Goal: Information Seeking & Learning: Learn about a topic

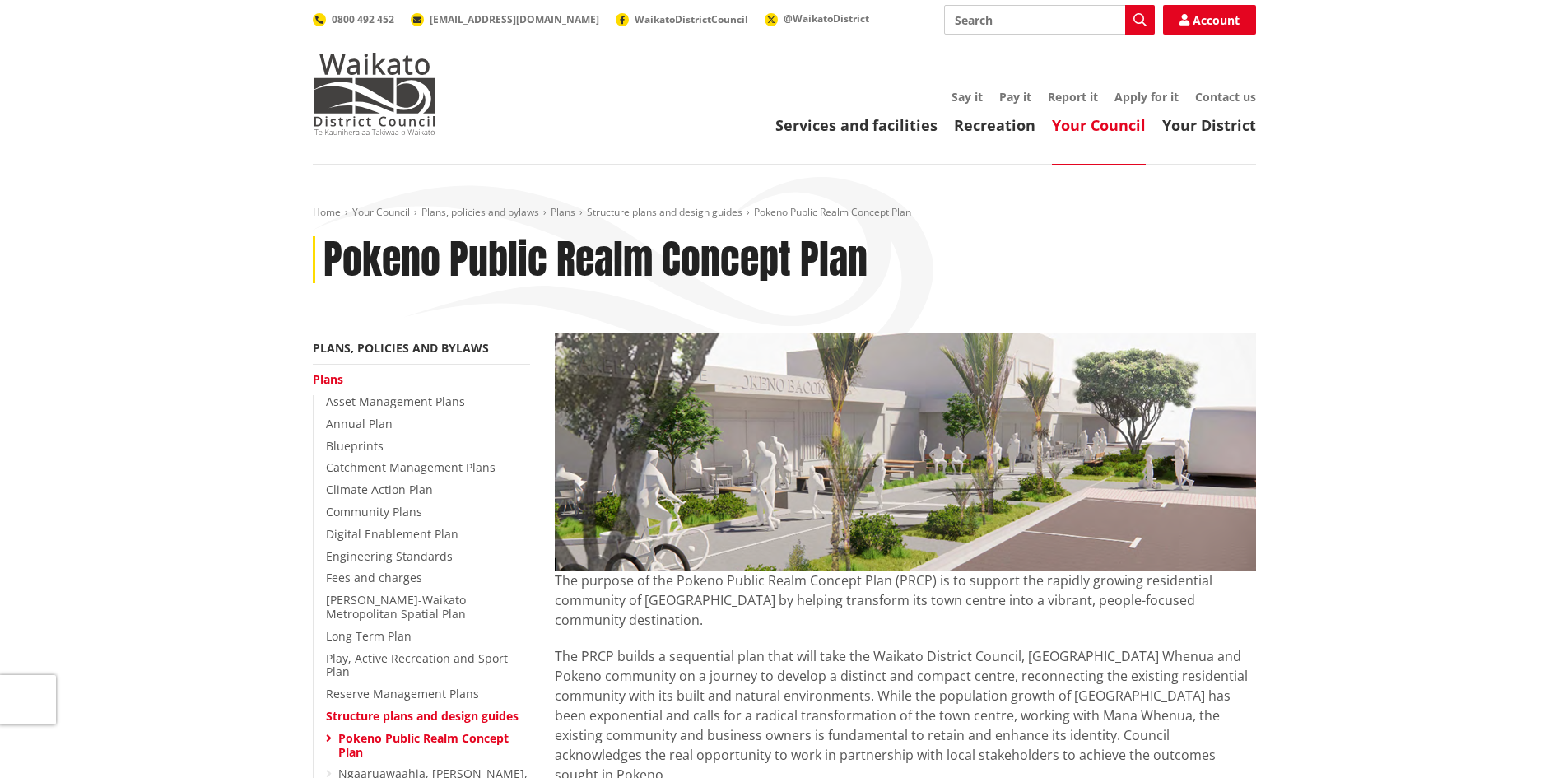
click at [1018, 28] on input "Search" at bounding box center [1049, 20] width 211 height 29
type input "pokeno"
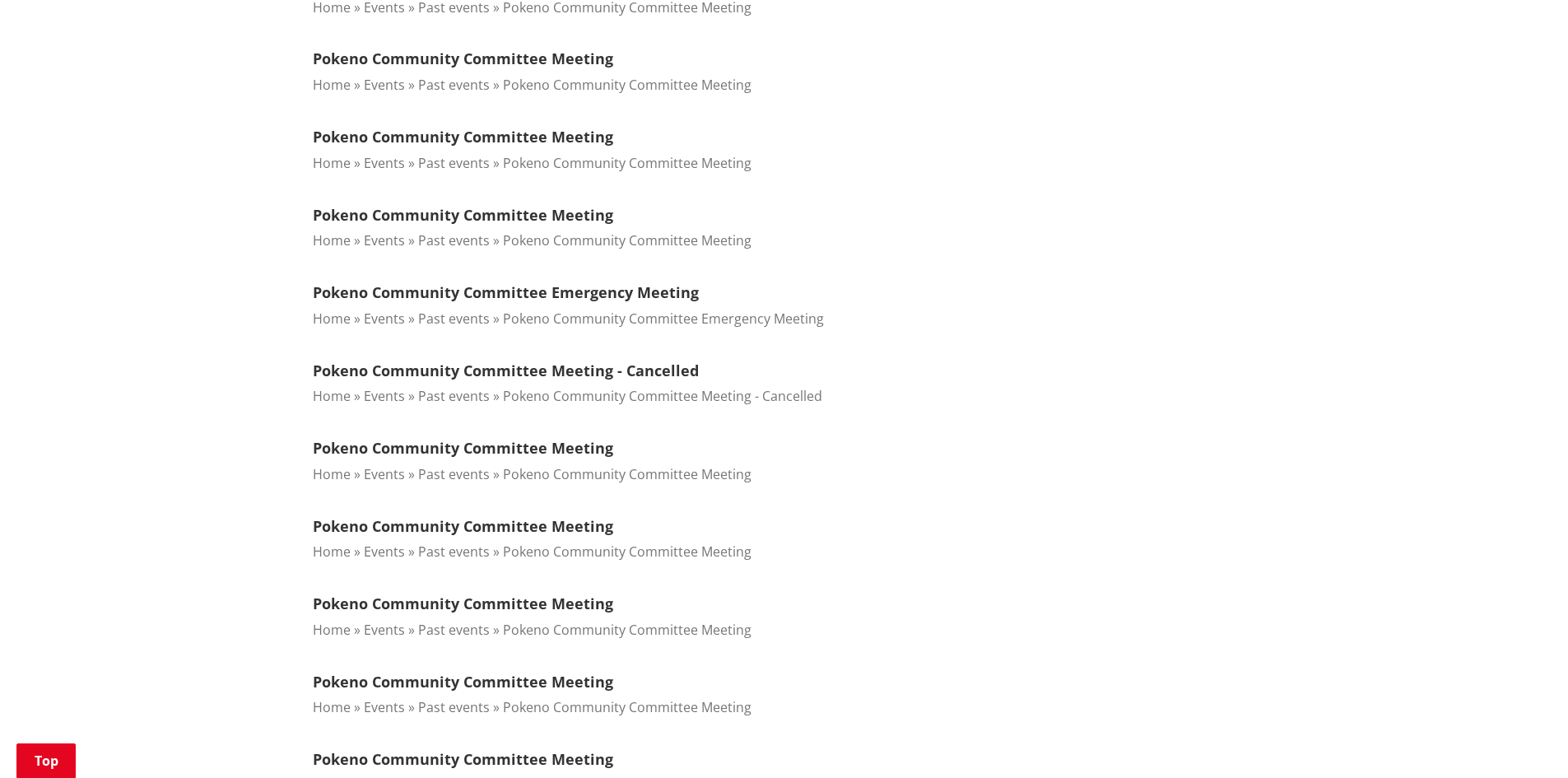
scroll to position [1894, 0]
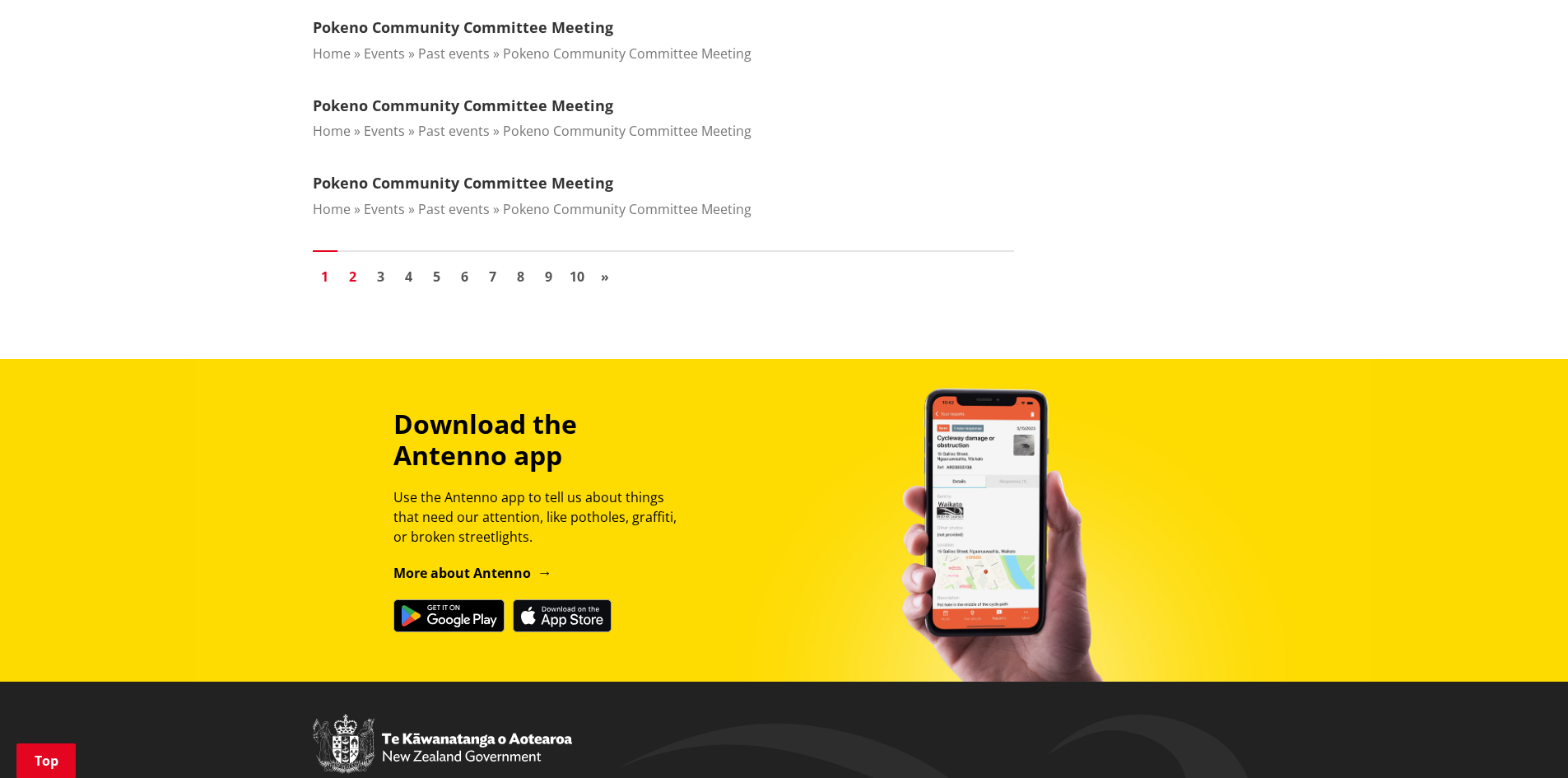
click at [353, 274] on link "2" at bounding box center [353, 276] width 25 height 25
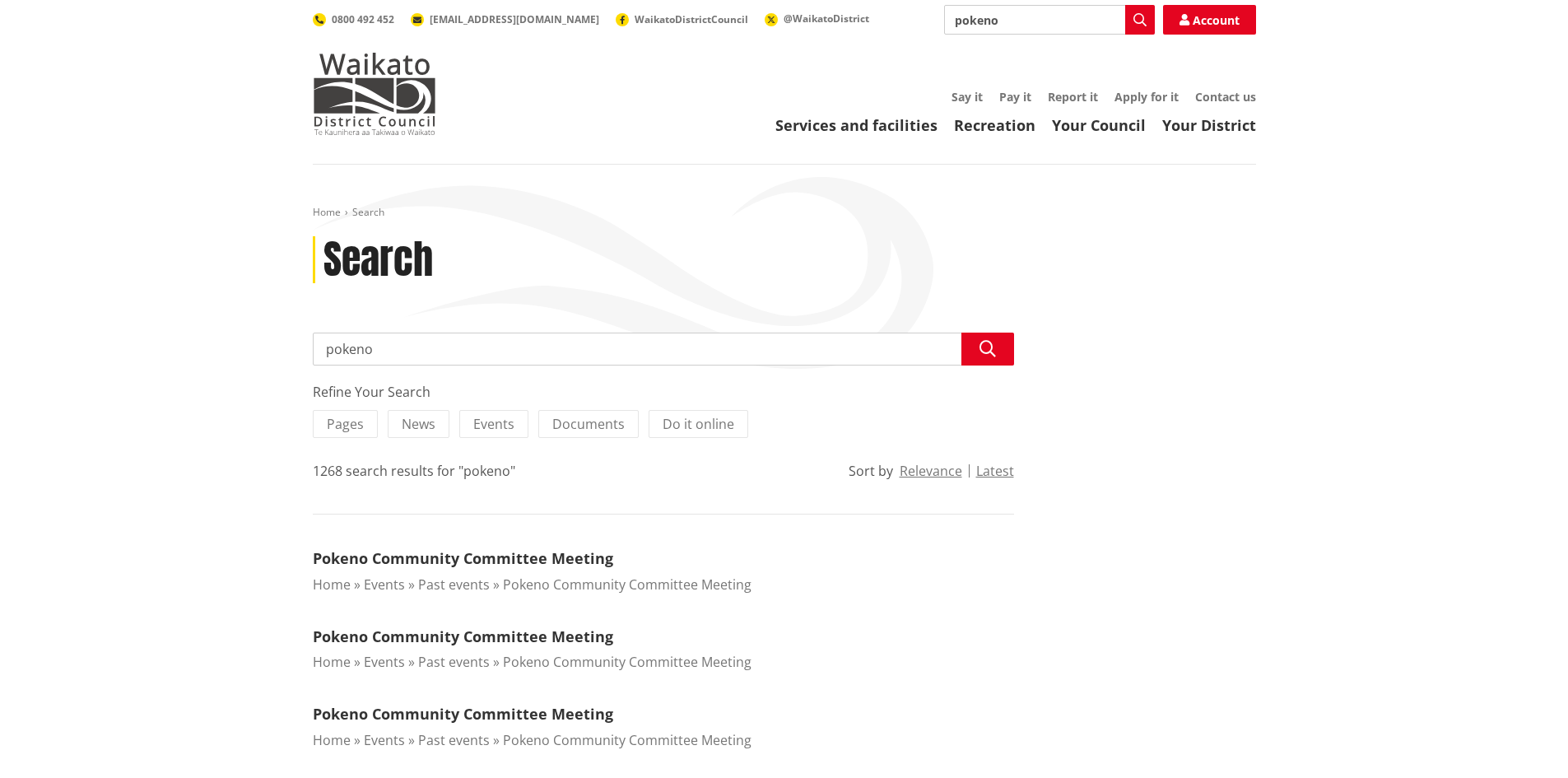
click at [1025, 22] on input "pokeno" at bounding box center [1049, 20] width 211 height 29
type input "pokeno plan"
click at [1135, 23] on icon "button" at bounding box center [1140, 19] width 13 height 13
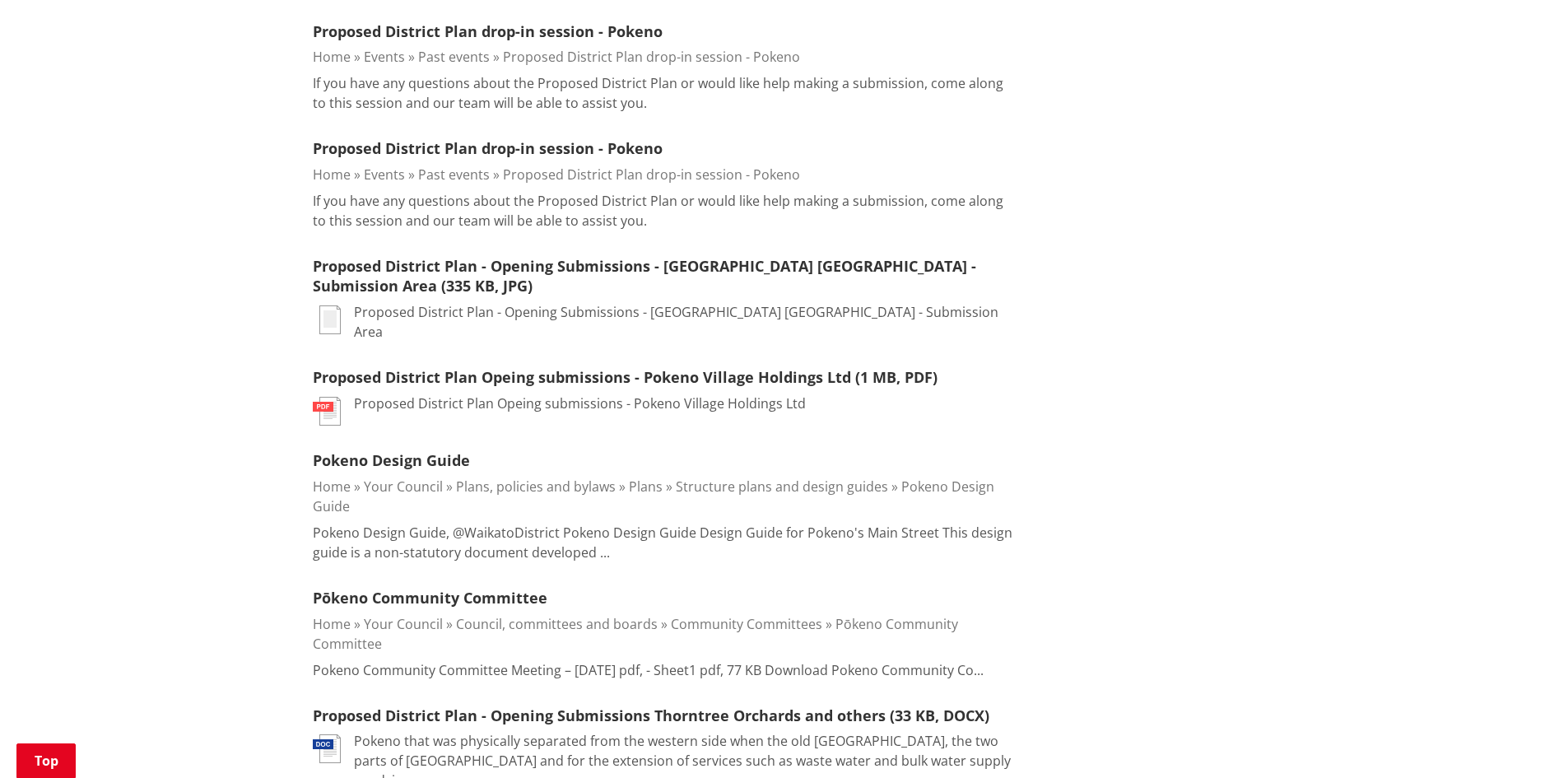
scroll to position [823, 0]
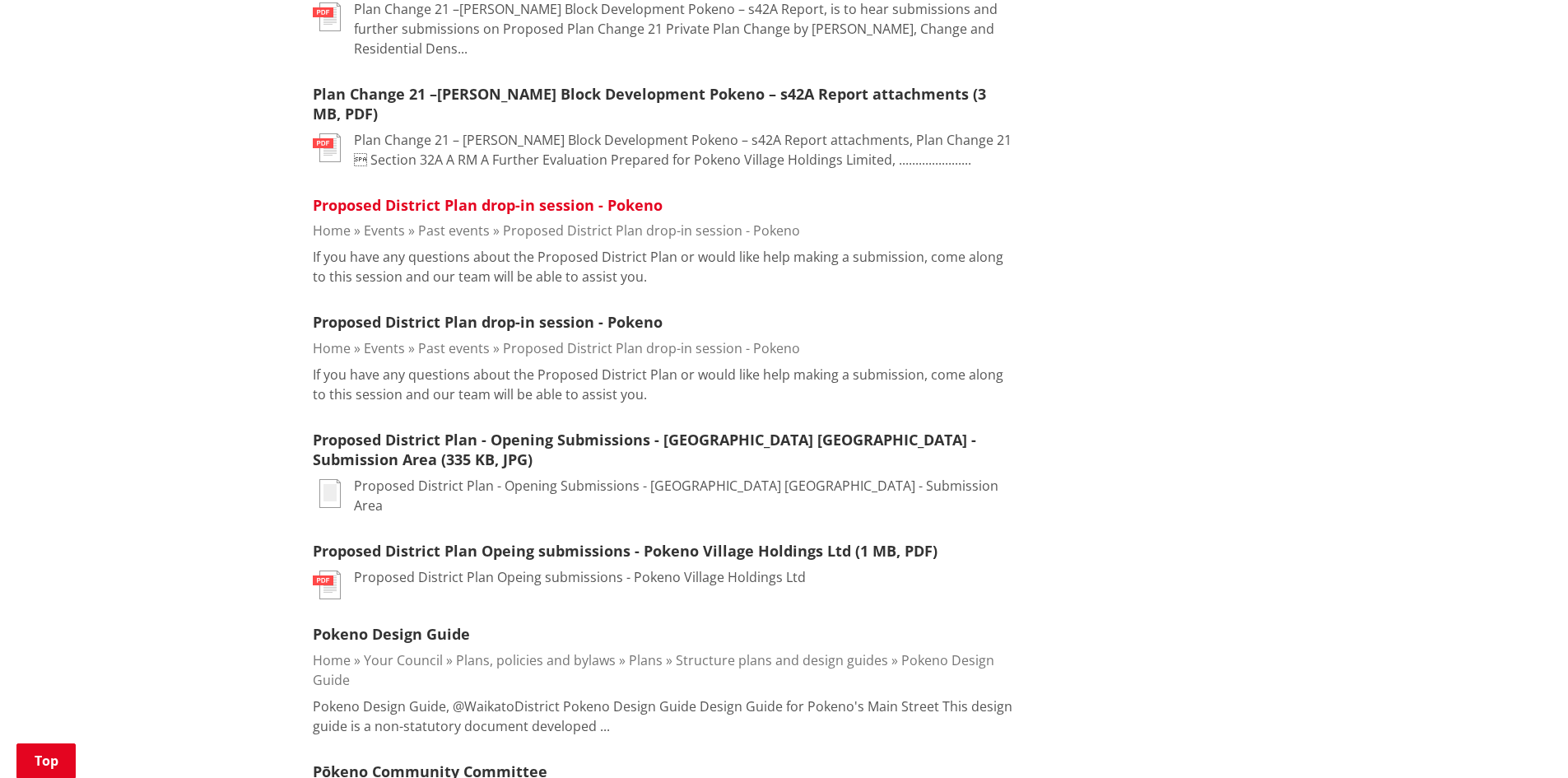
click at [357, 195] on link "Proposed District Plan drop-in session - Pokeno" at bounding box center [488, 204] width 350 height 20
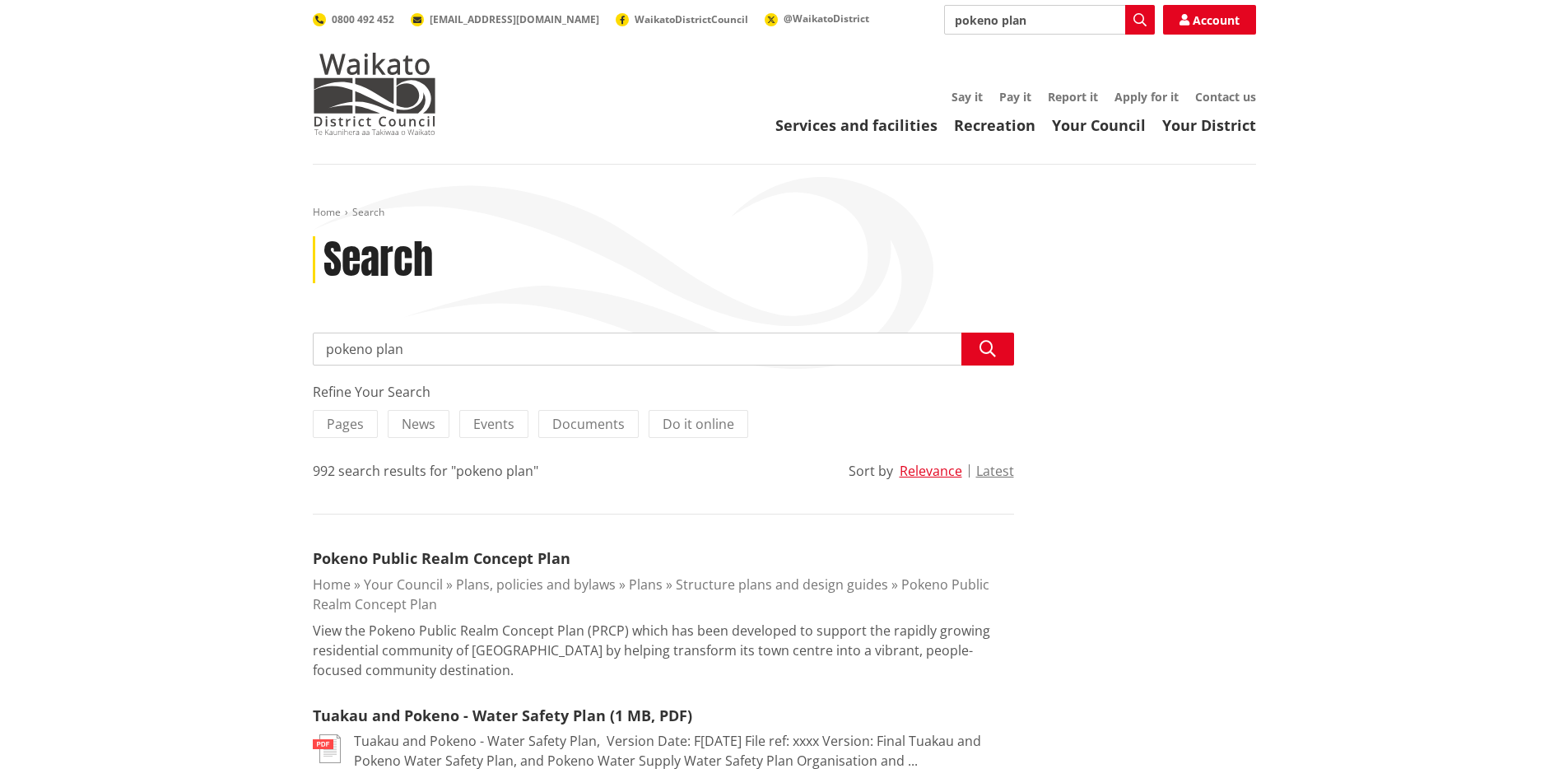
scroll to position [823, 0]
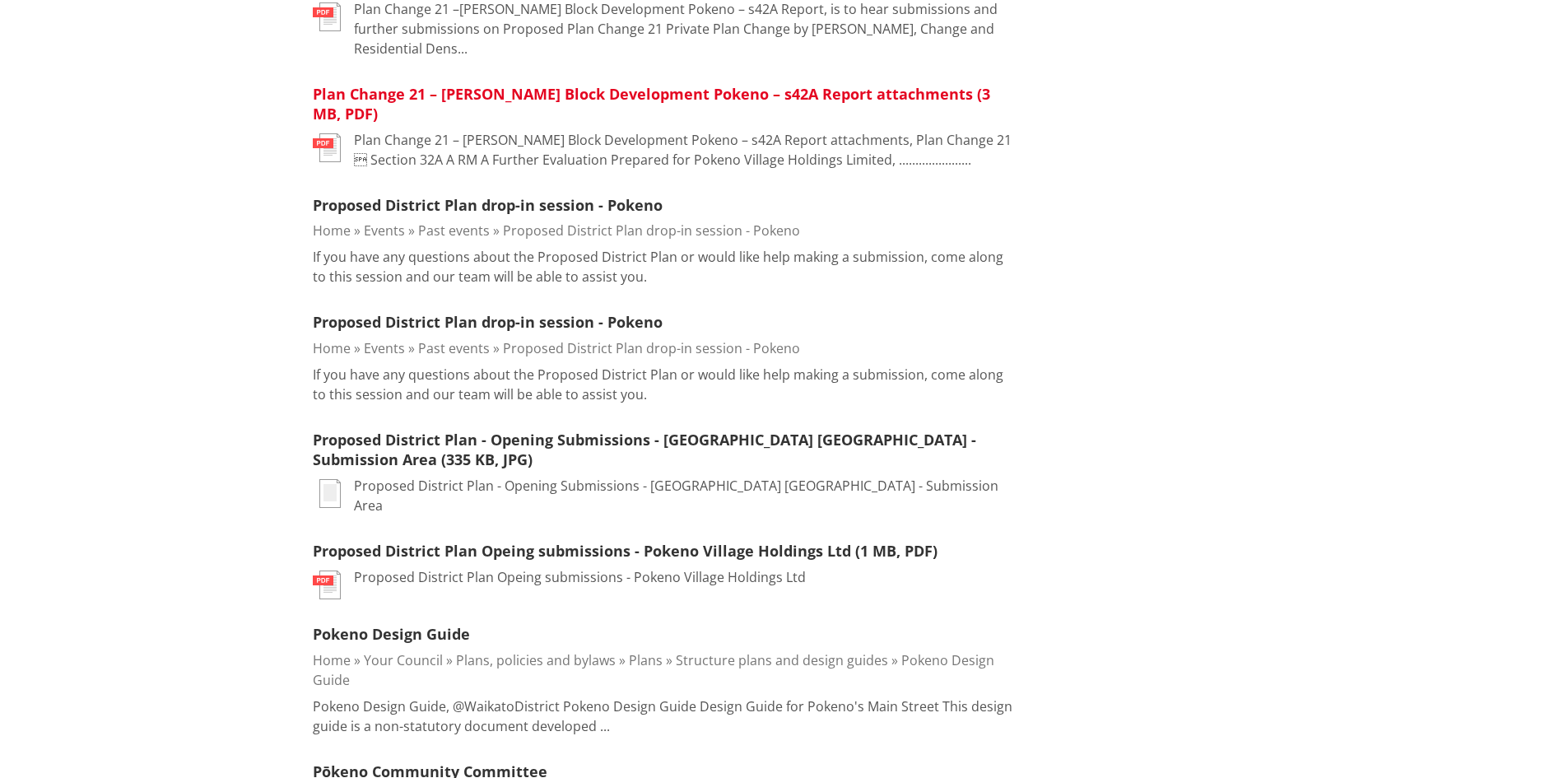
click at [427, 84] on link "Plan Change 21 –[PERSON_NAME] Block Development Pokeno – s42A Report attachment…" at bounding box center [651, 104] width 677 height 41
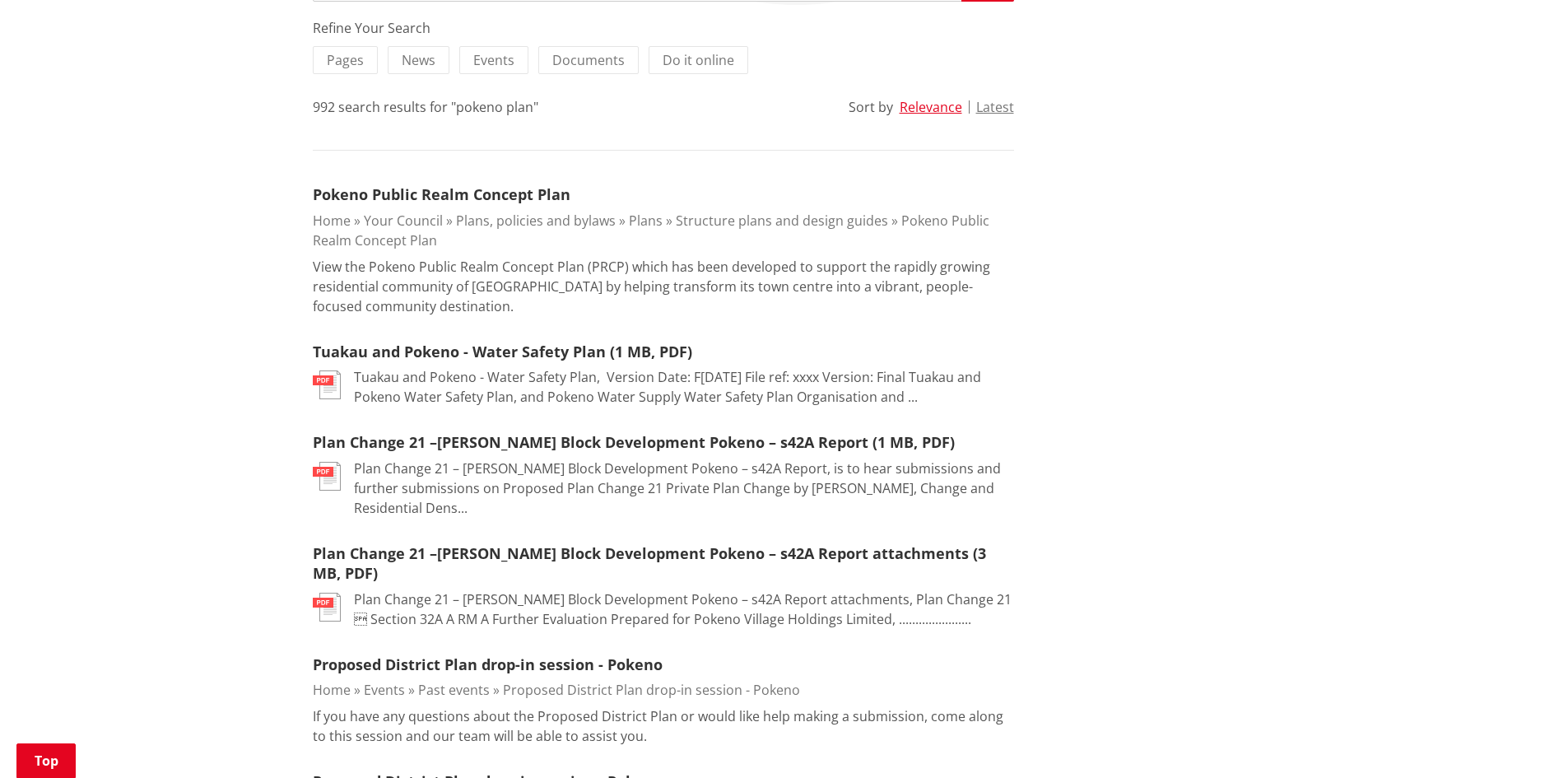
scroll to position [329, 0]
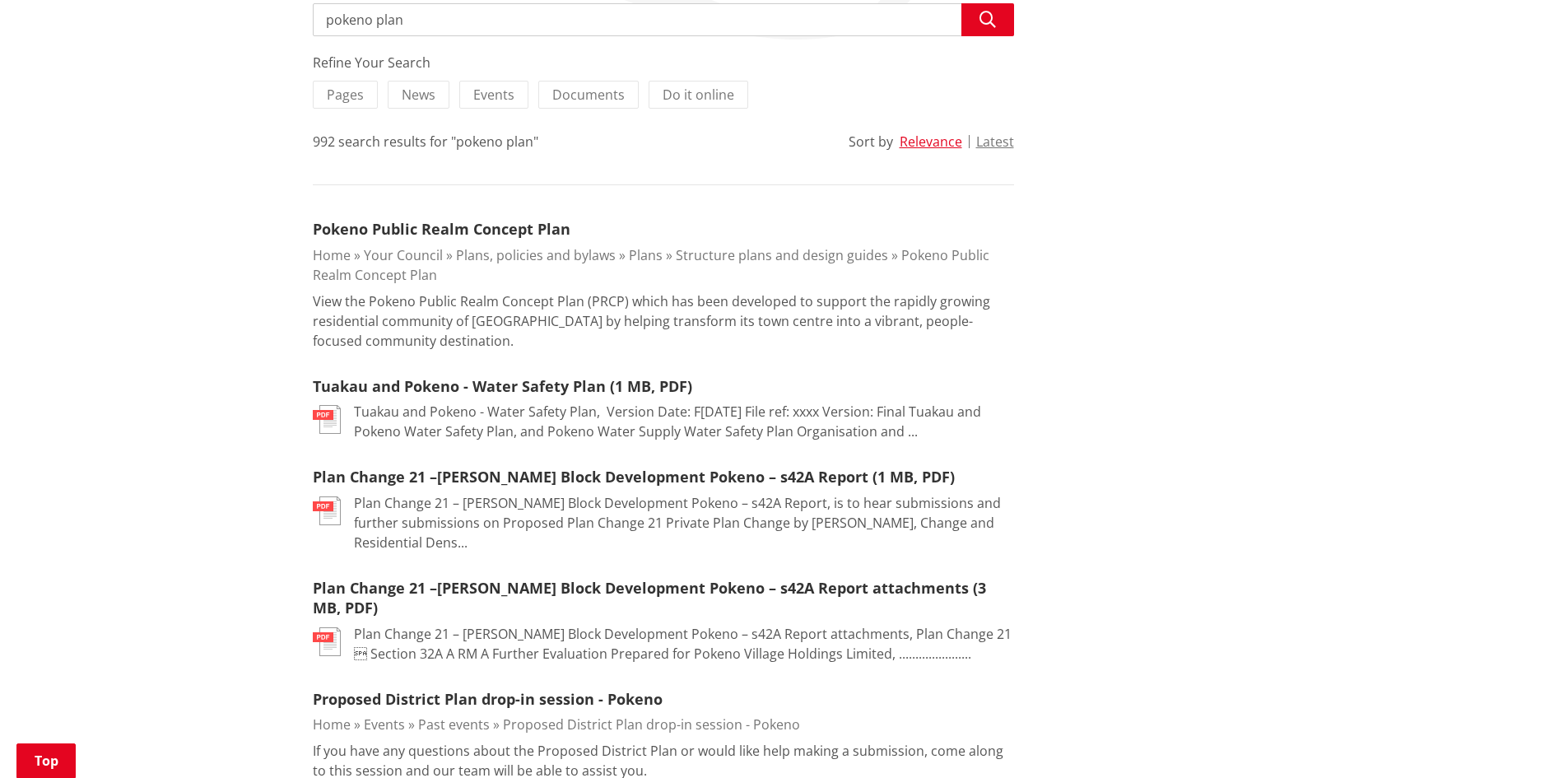
drag, startPoint x: 416, startPoint y: 29, endPoint x: 291, endPoint y: 23, distance: 125.1
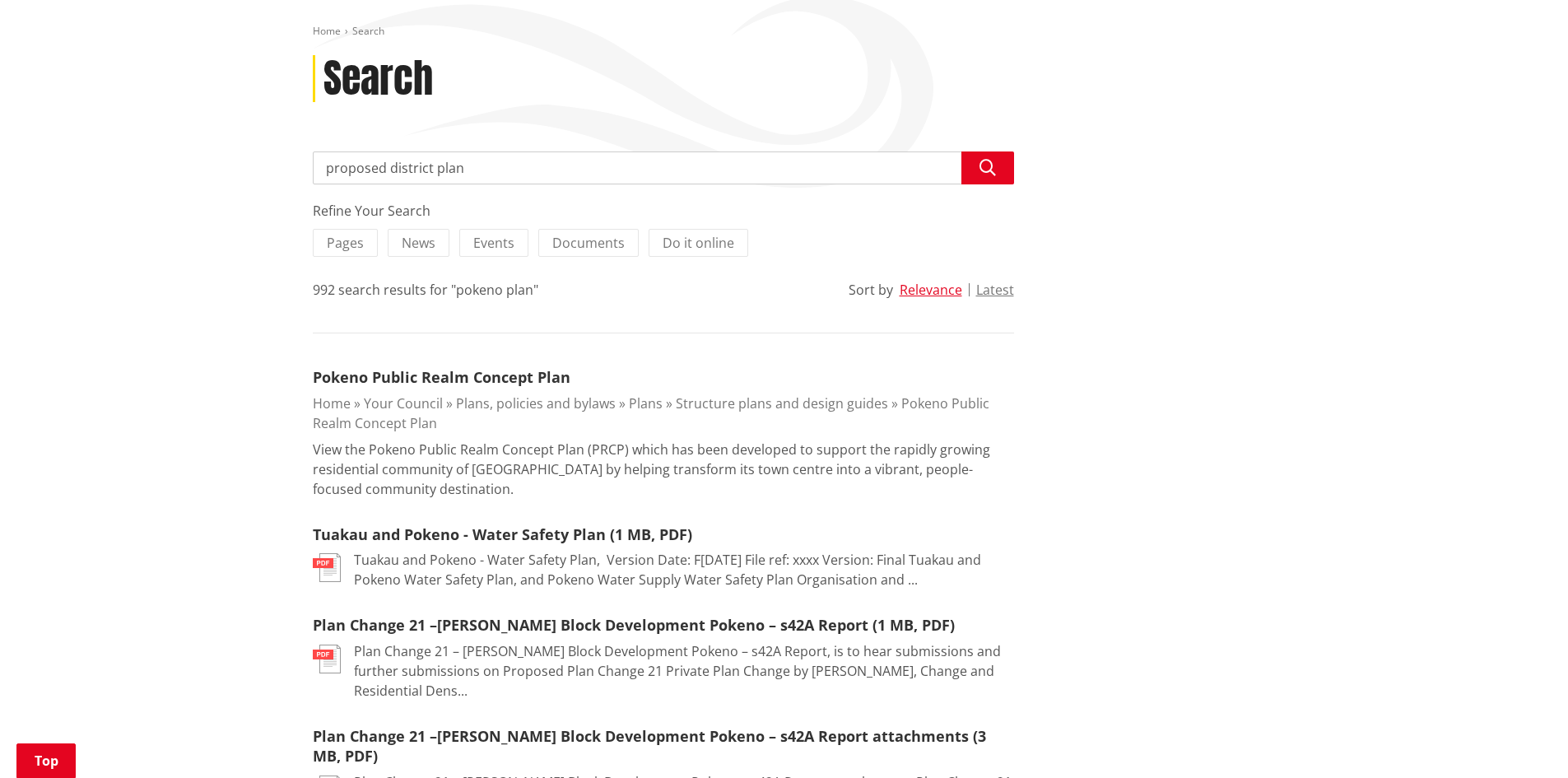
scroll to position [0, 0]
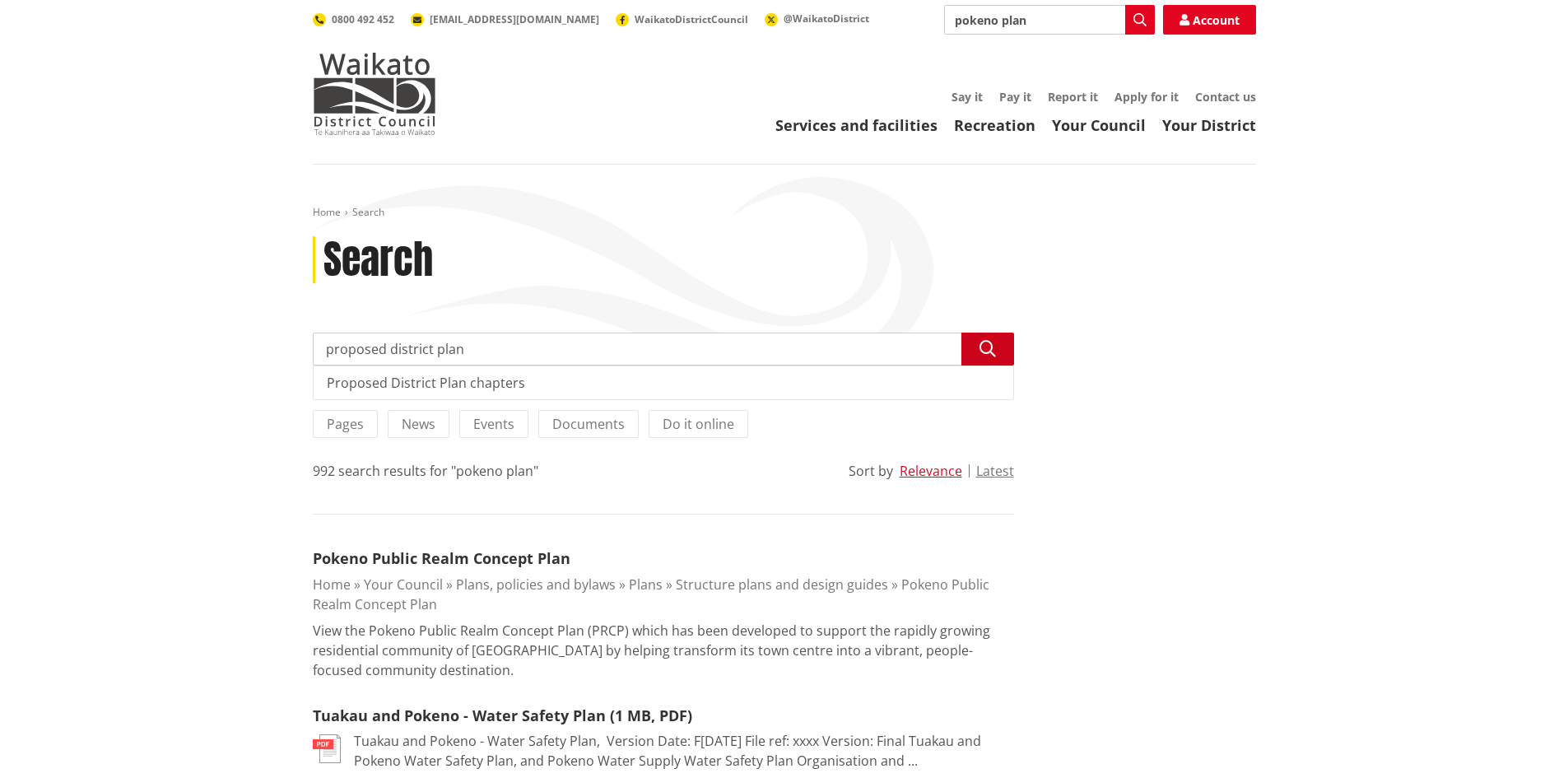
type input "proposed district plan"
click at [991, 343] on icon "button" at bounding box center [988, 348] width 16 height 16
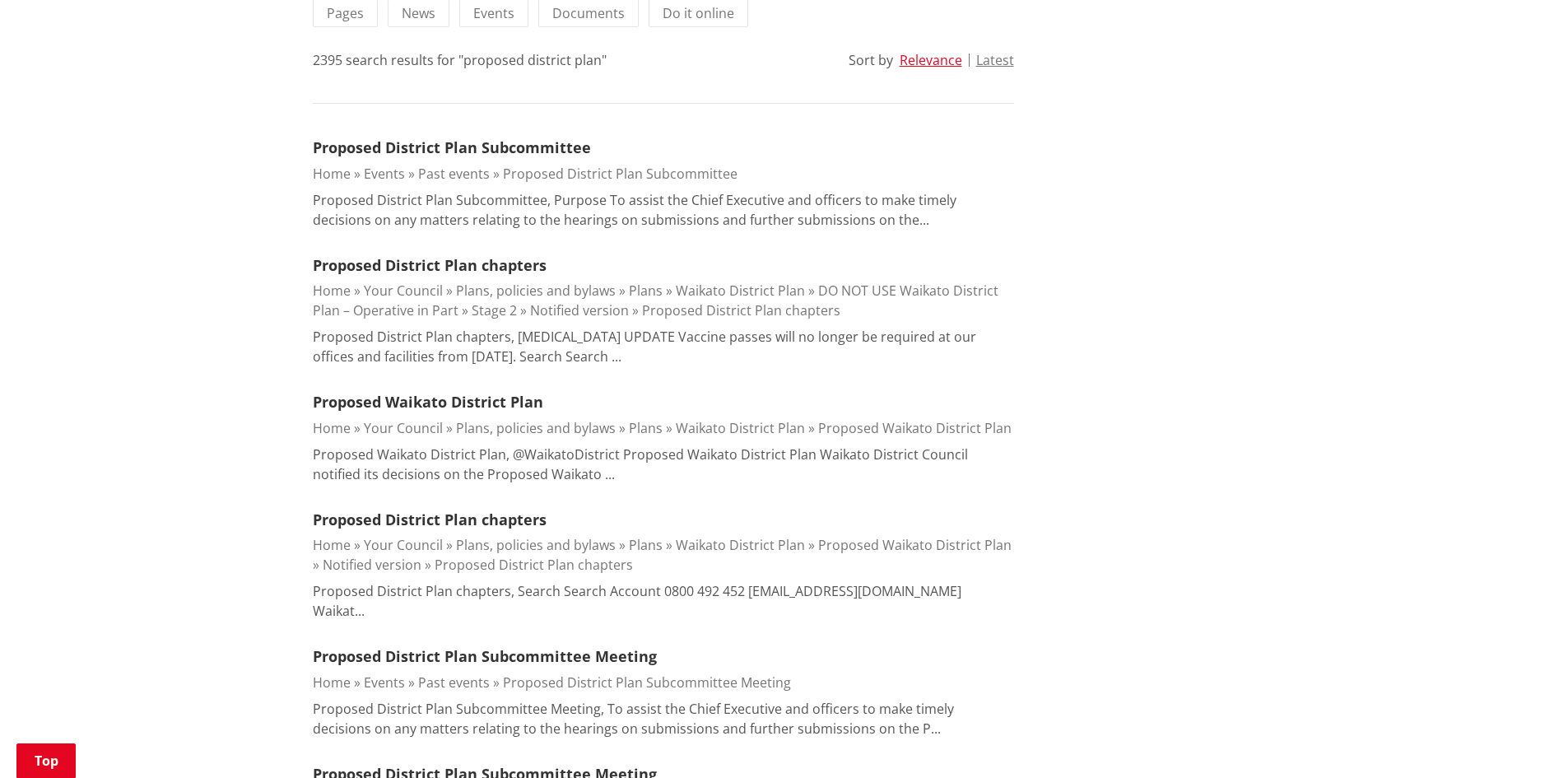
scroll to position [412, 0]
click at [429, 401] on link "Proposed Waikato District Plan" at bounding box center [428, 400] width 230 height 20
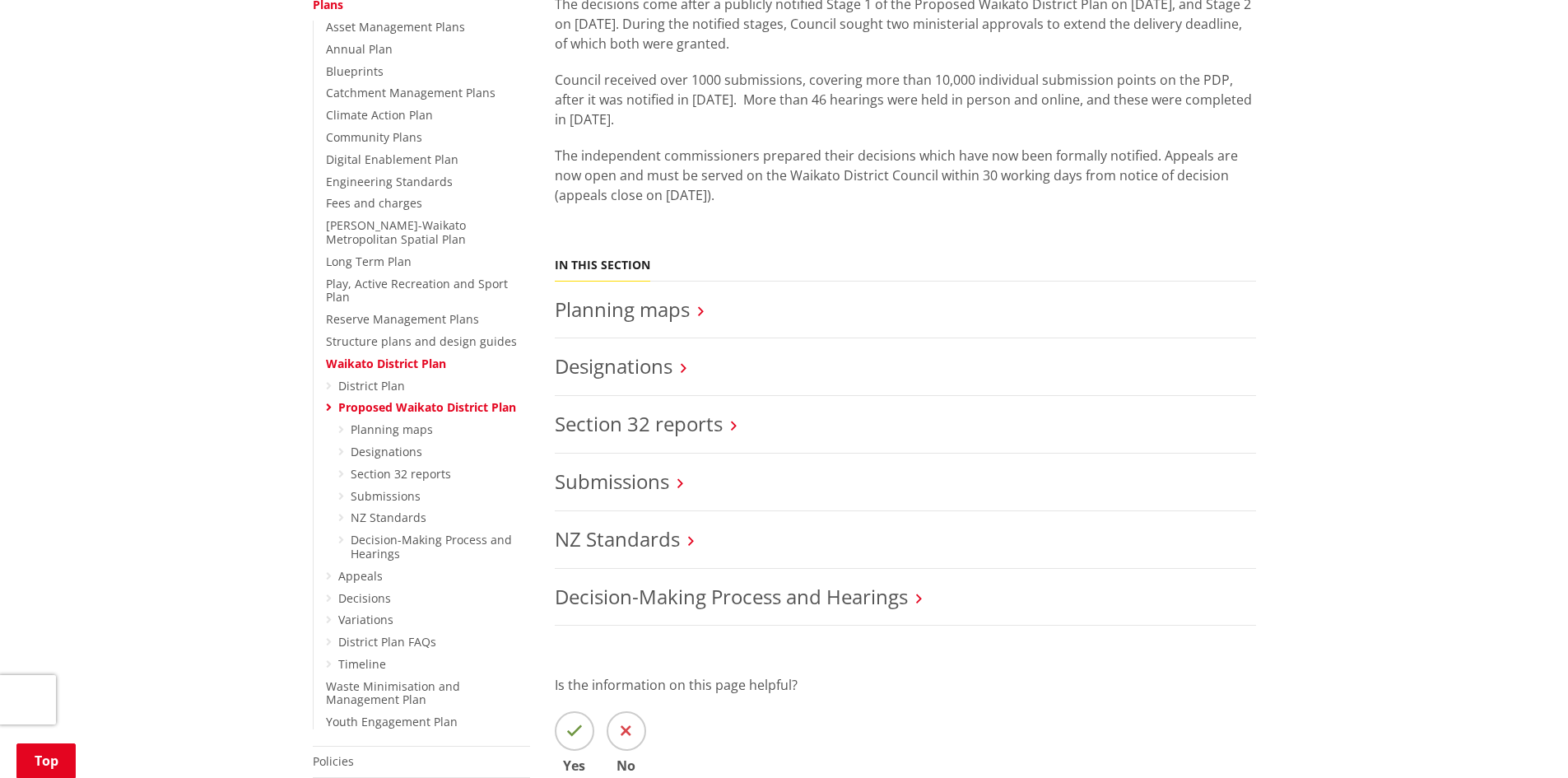
scroll to position [494, 0]
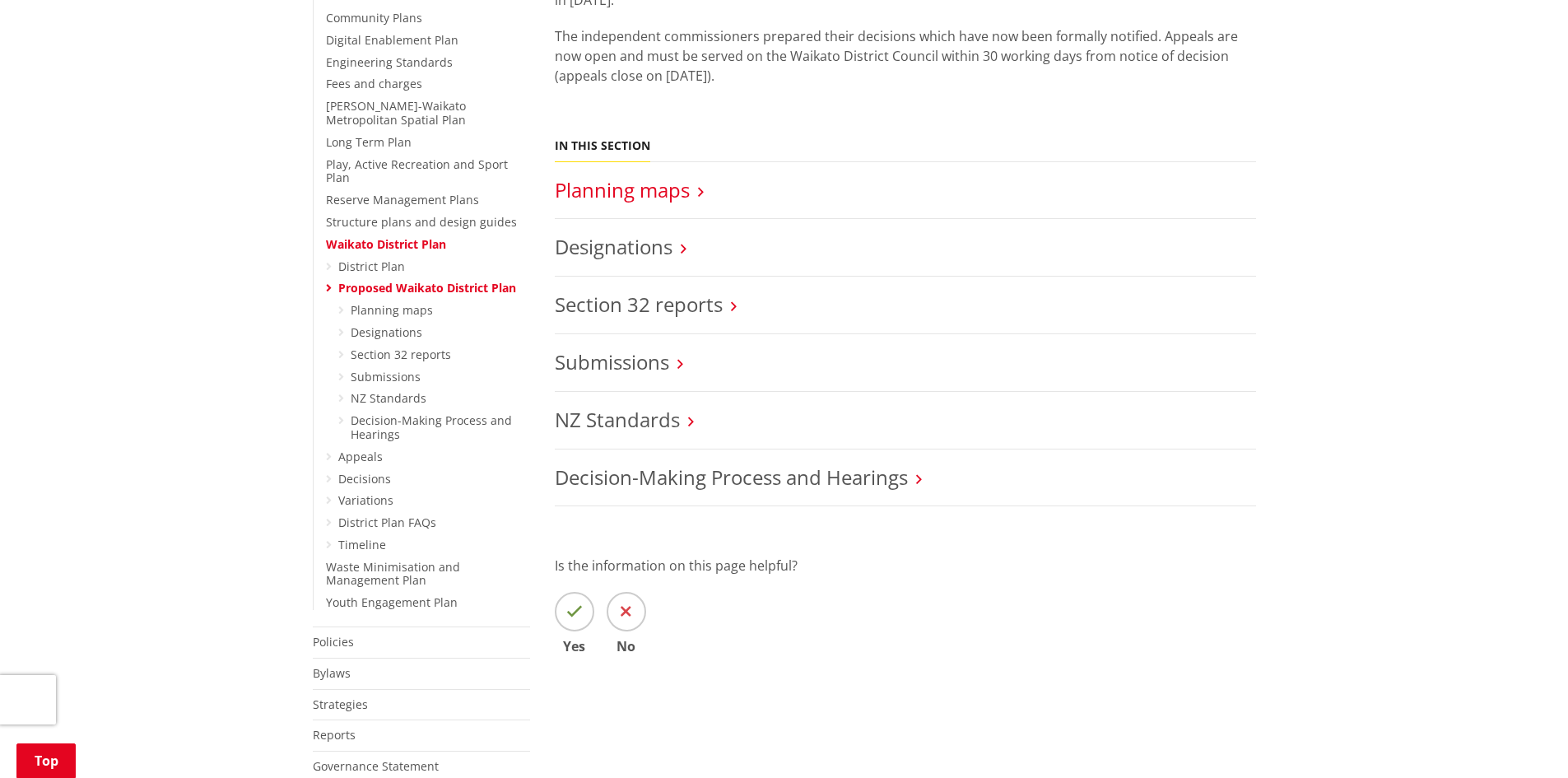
click at [686, 191] on link "Planning maps" at bounding box center [623, 189] width 135 height 27
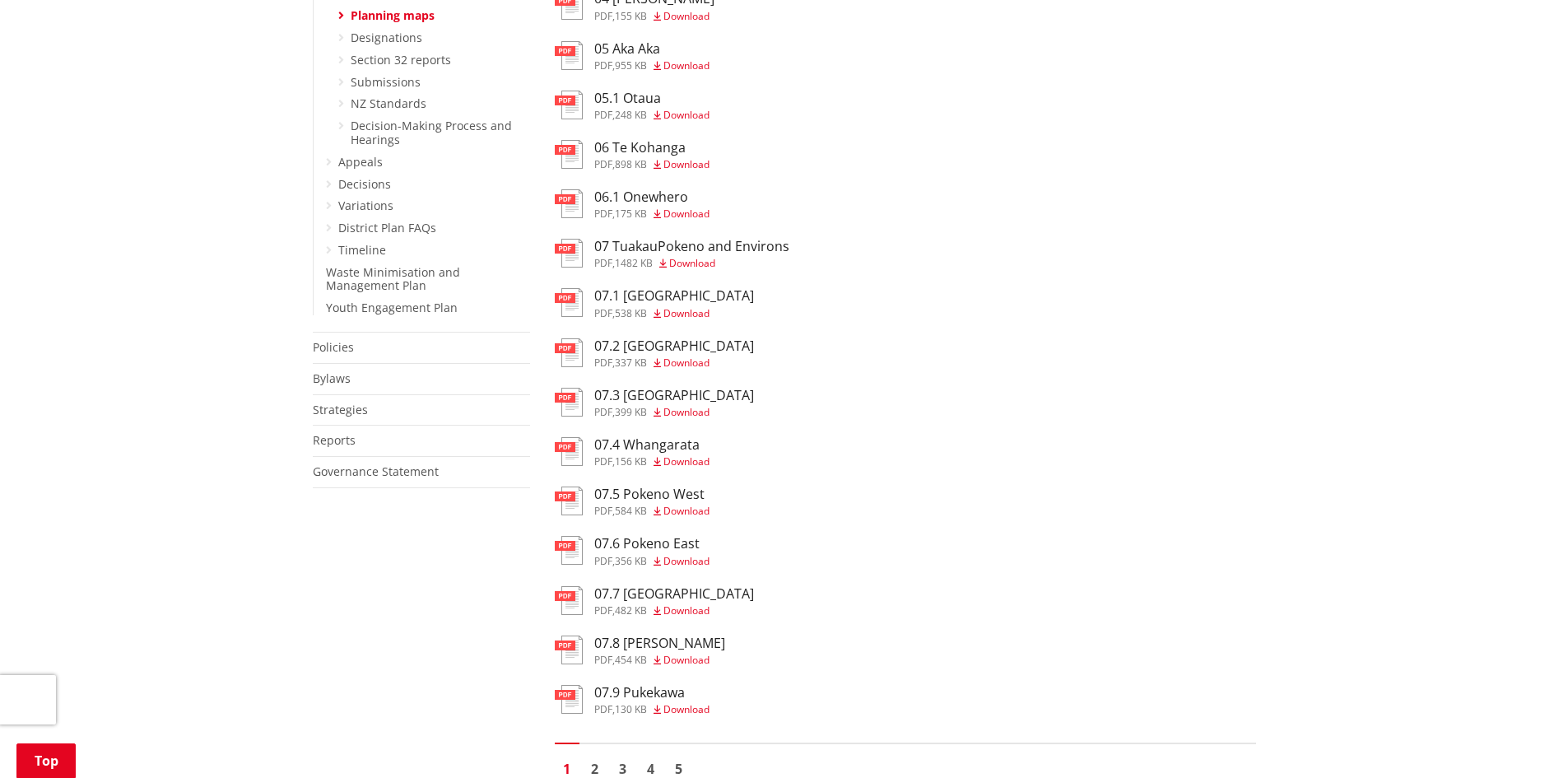
scroll to position [823, 0]
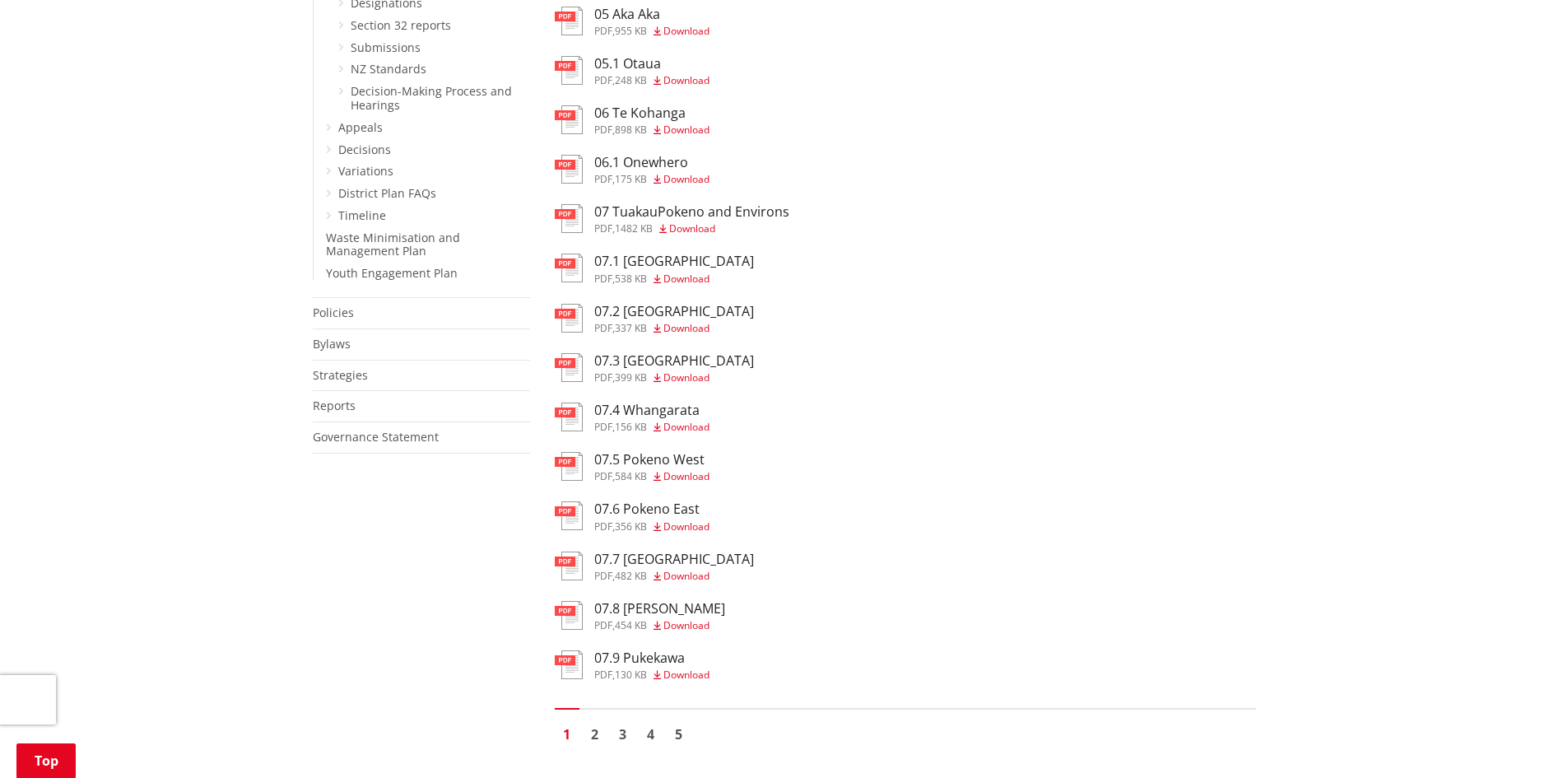
click at [690, 577] on span "Download" at bounding box center [686, 576] width 46 height 14
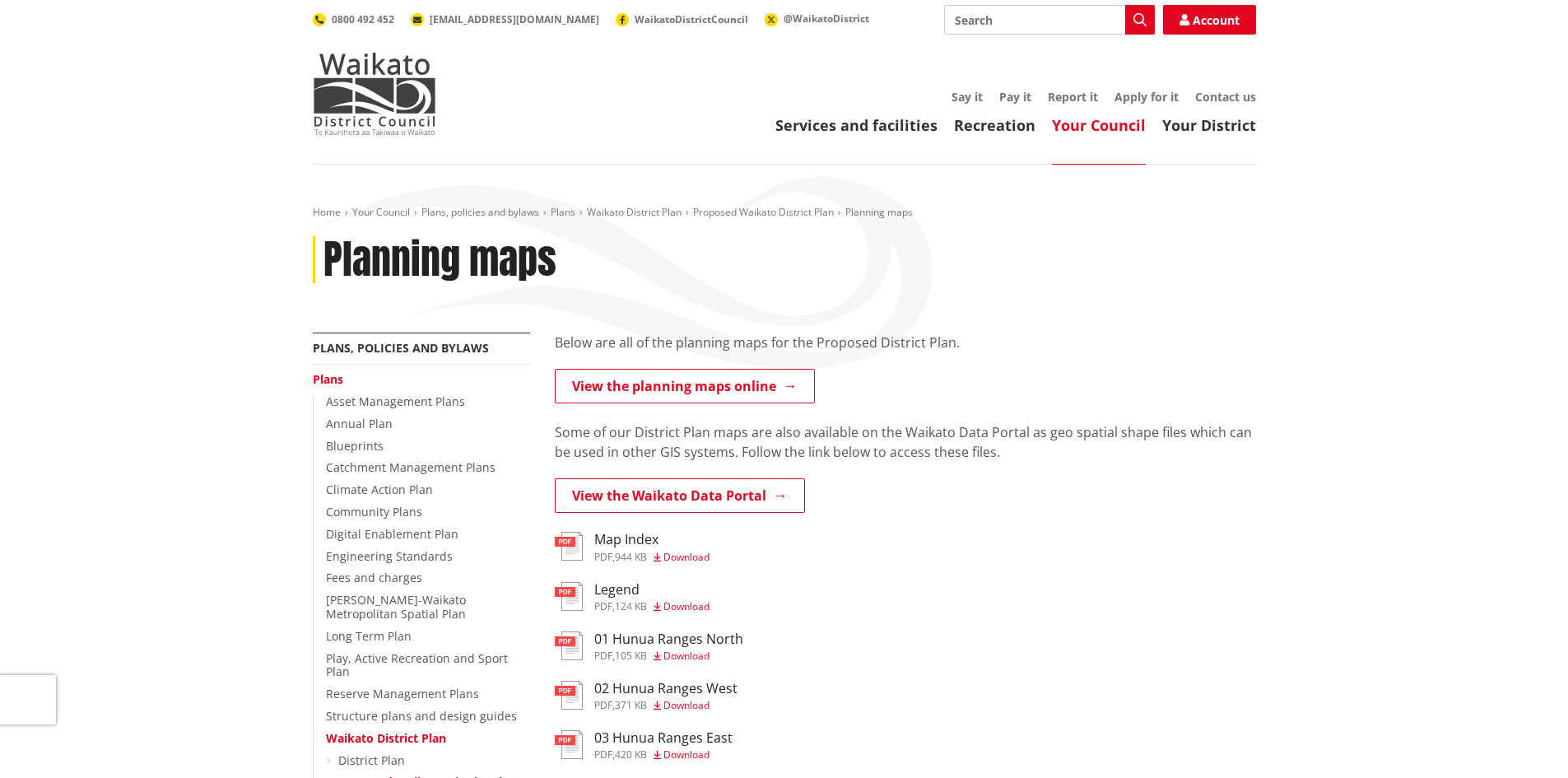
scroll to position [823, 0]
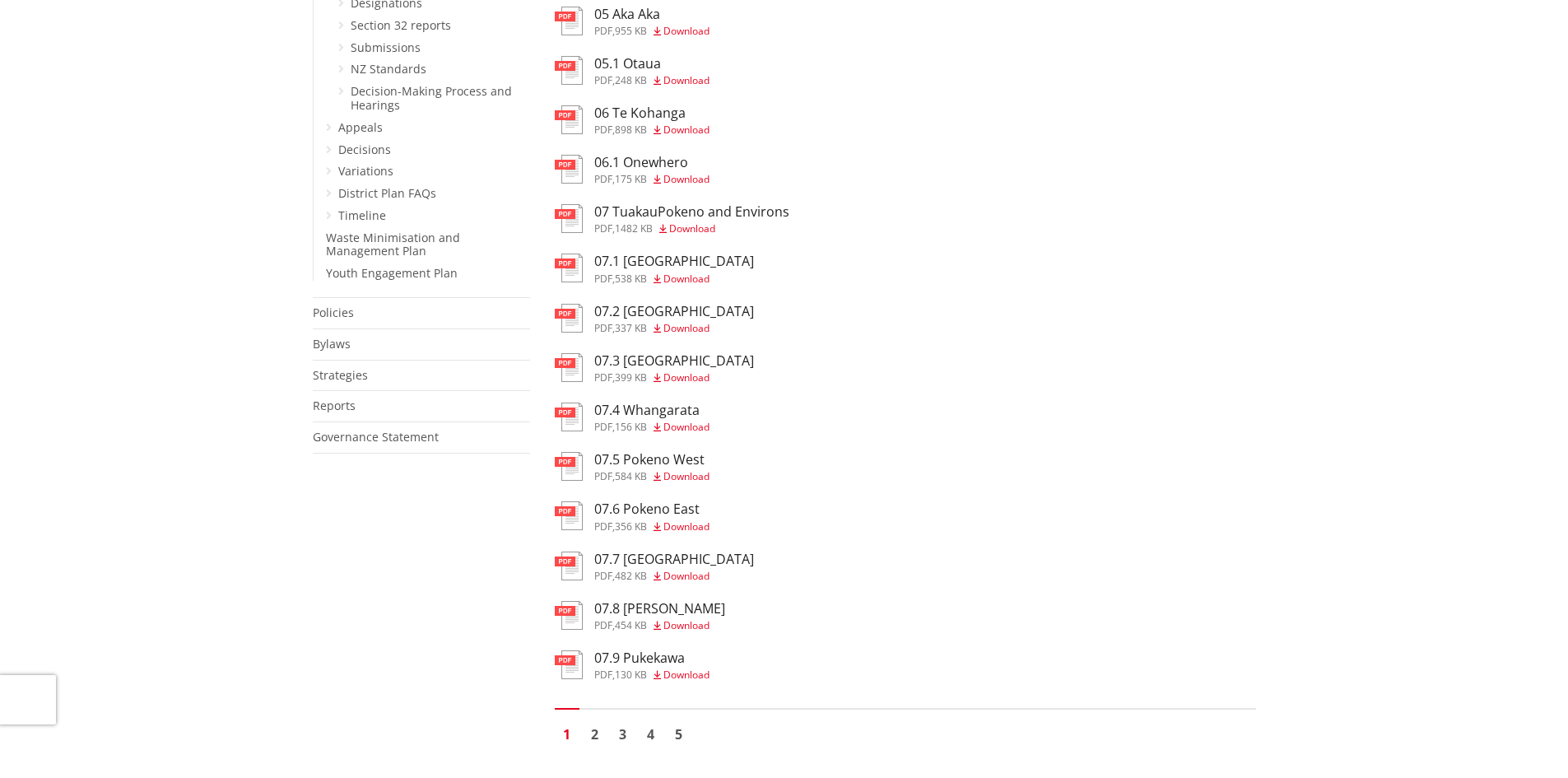
click at [677, 360] on h3 "07.3 [GEOGRAPHIC_DATA]" at bounding box center [674, 361] width 159 height 16
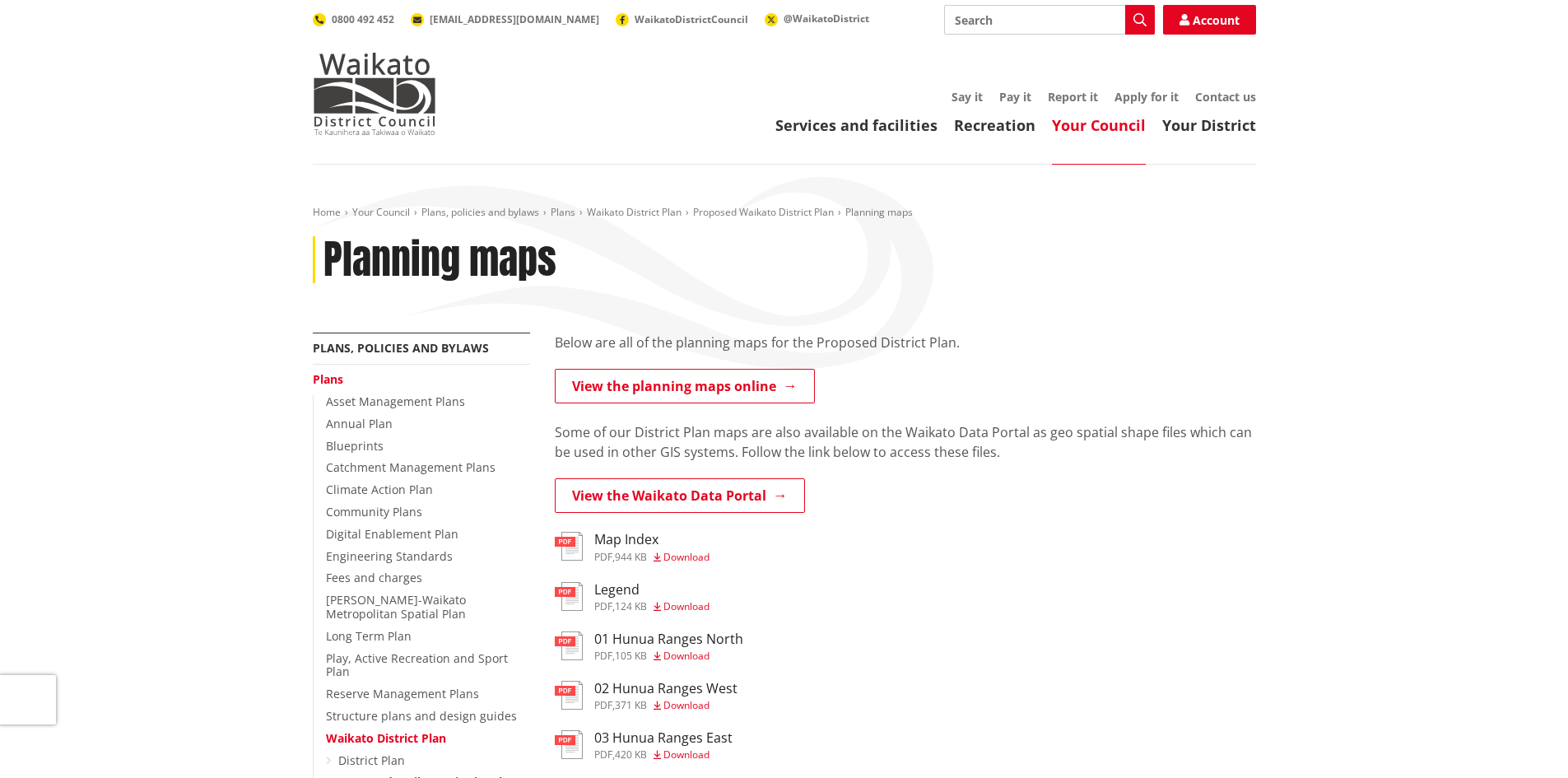
scroll to position [823, 0]
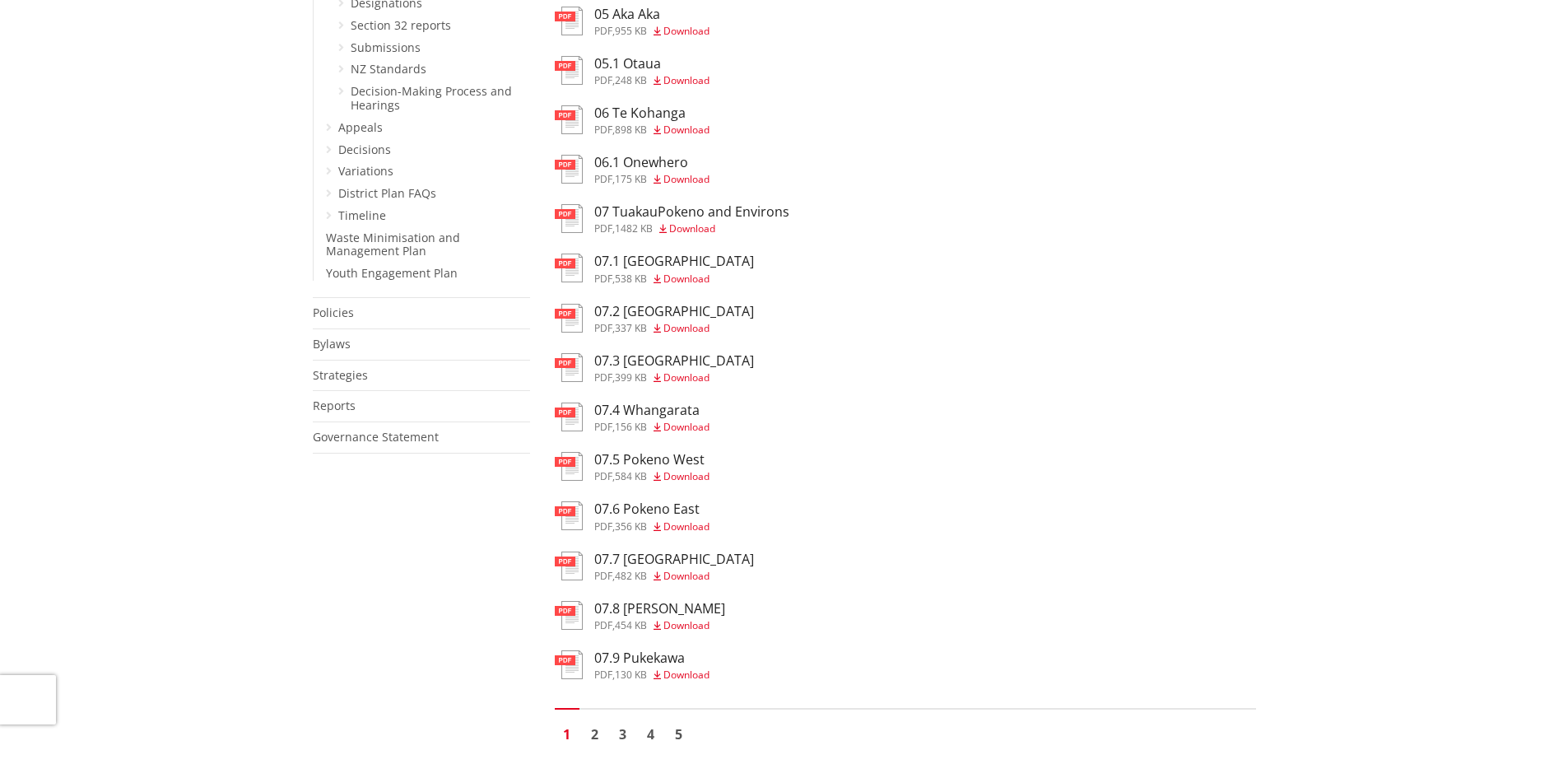
click at [686, 577] on span "Download" at bounding box center [686, 576] width 46 height 14
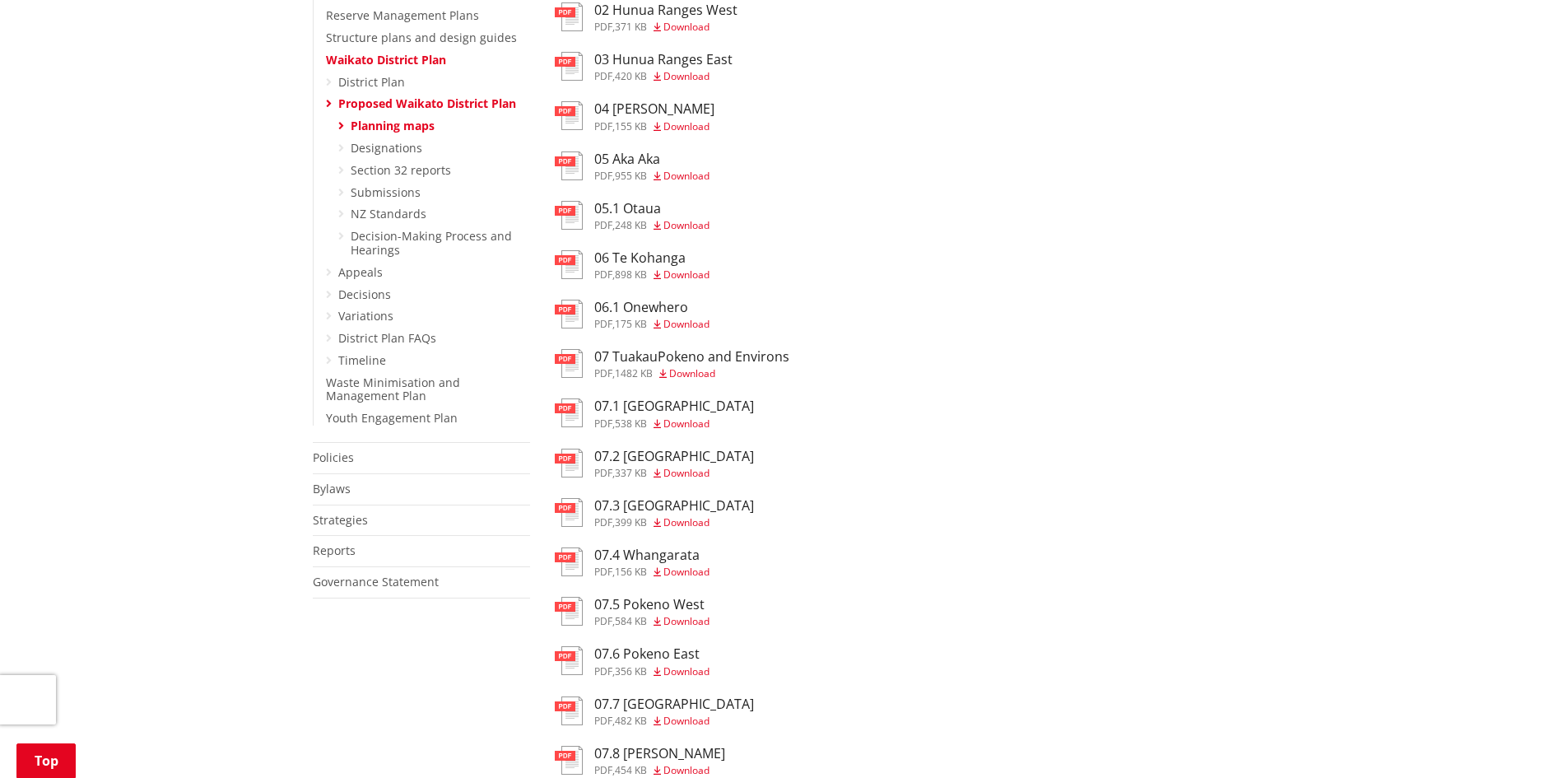
scroll to position [329, 0]
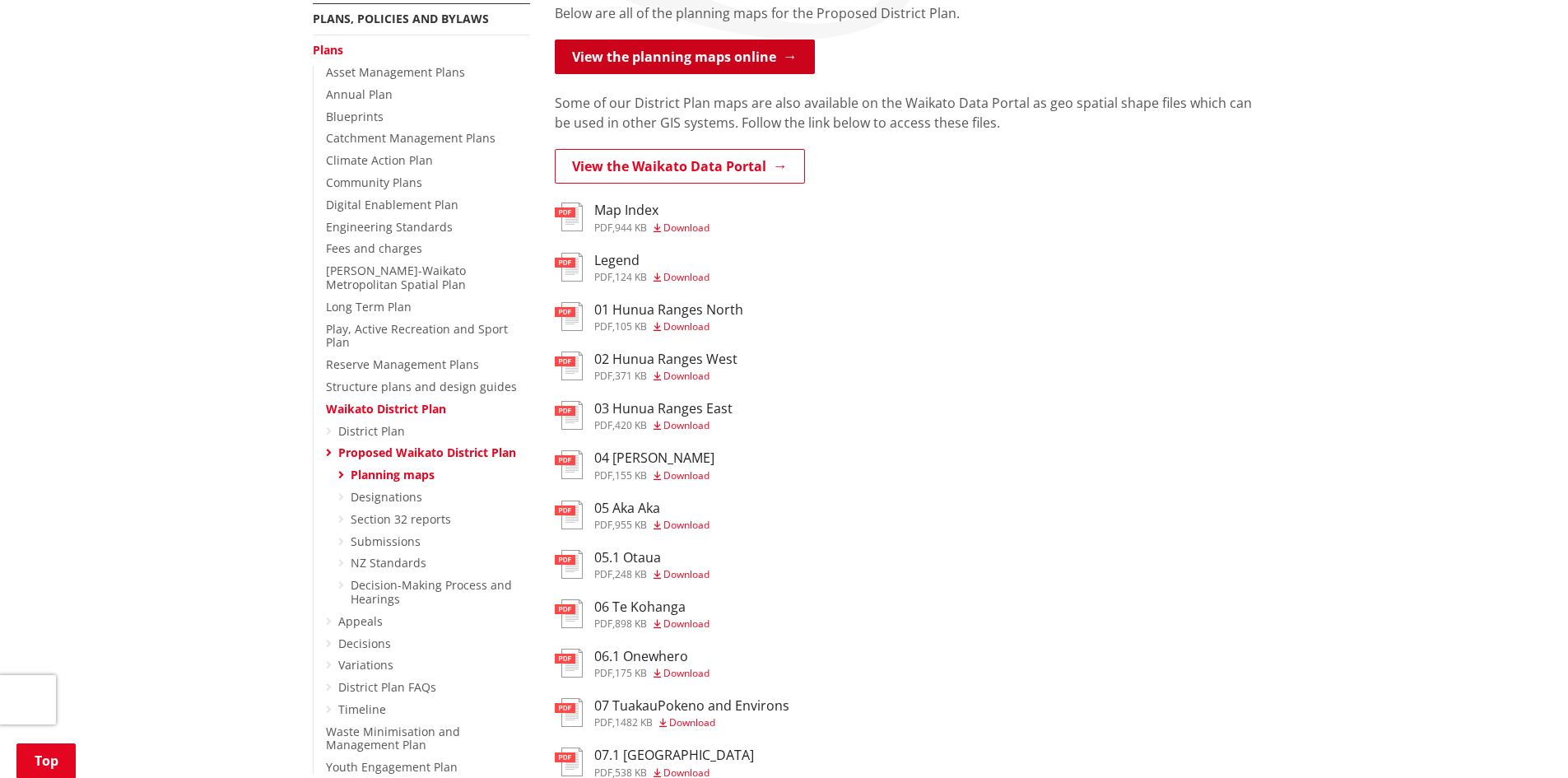
click at [740, 56] on link "View the planning maps online" at bounding box center [685, 57] width 260 height 35
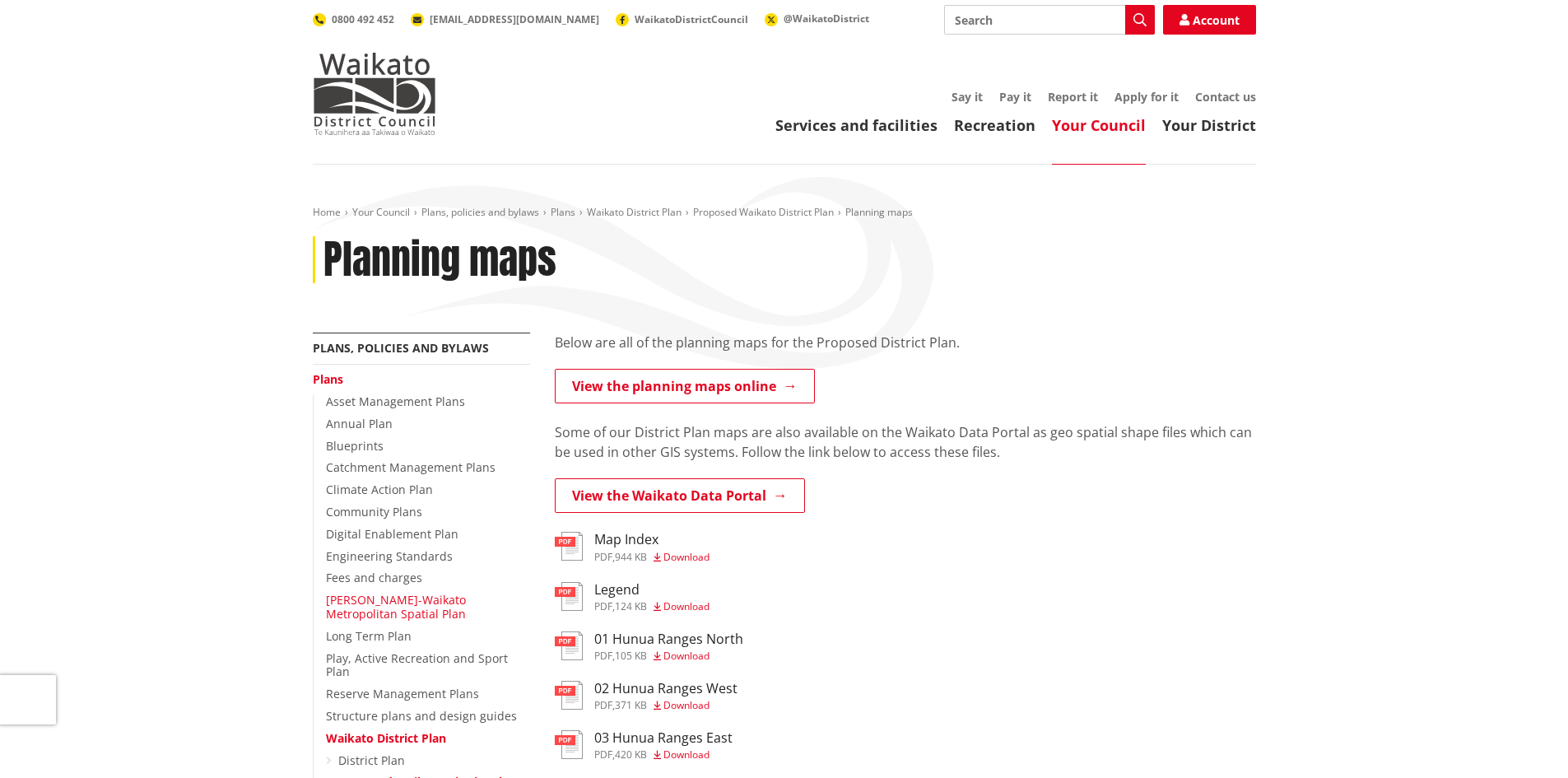
scroll to position [329, 0]
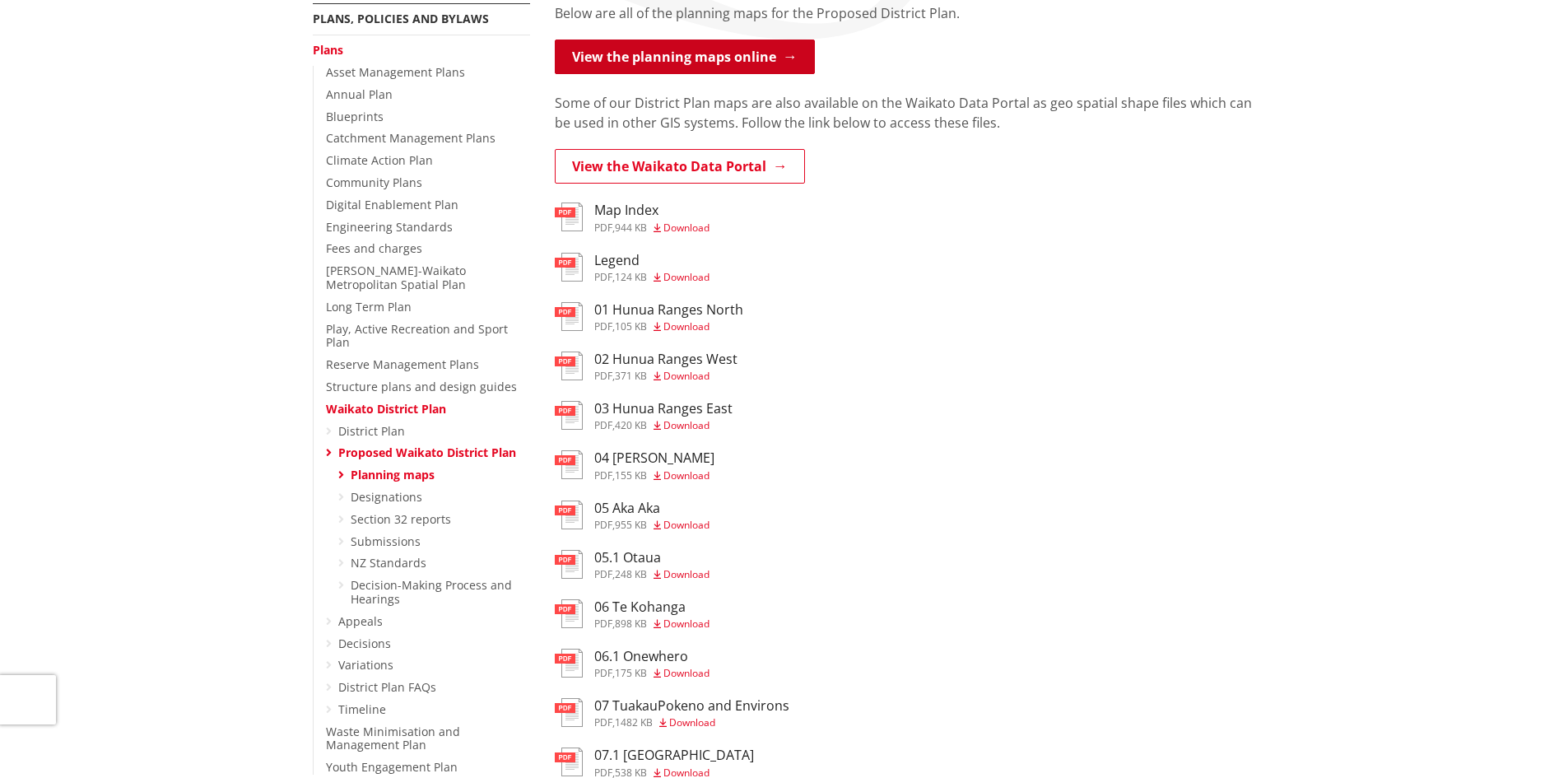
click at [701, 62] on link "View the planning maps online" at bounding box center [685, 57] width 260 height 35
